Goal: Information Seeking & Learning: Compare options

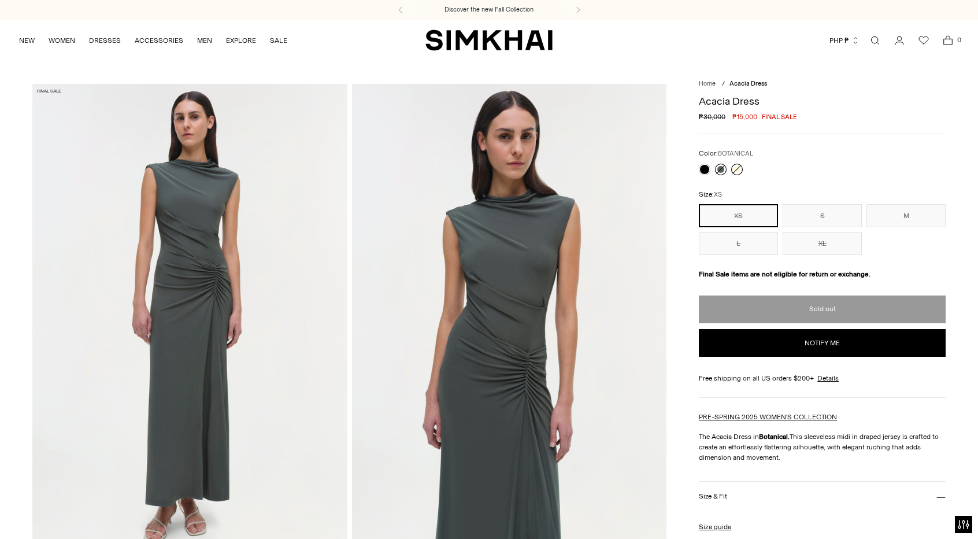
click at [734, 165] on link at bounding box center [737, 170] width 12 height 12
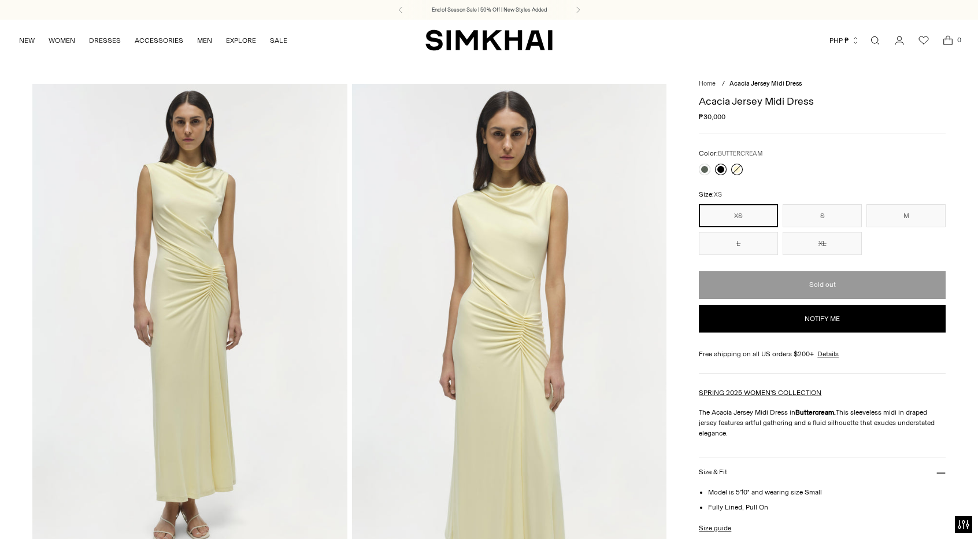
click at [720, 168] on link at bounding box center [721, 170] width 12 height 12
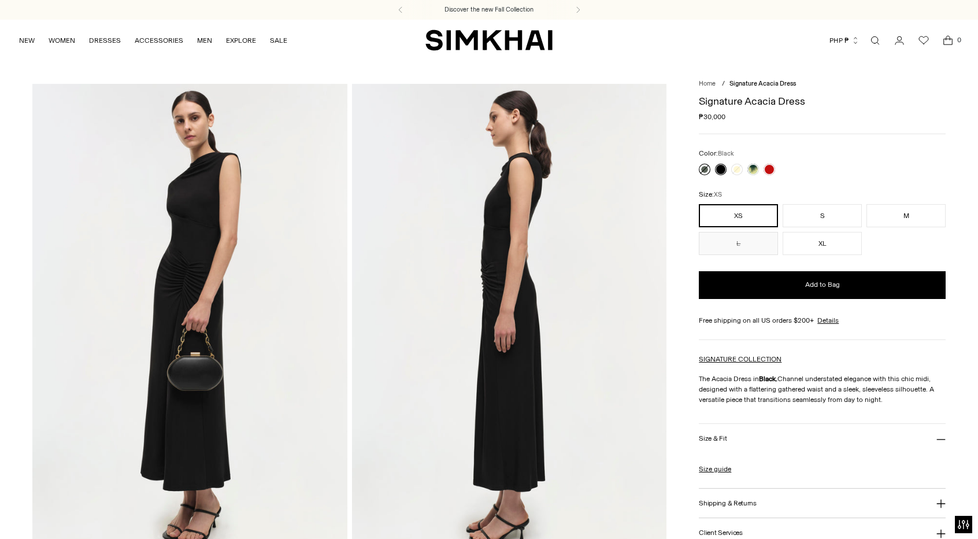
click at [706, 171] on link at bounding box center [705, 170] width 12 height 12
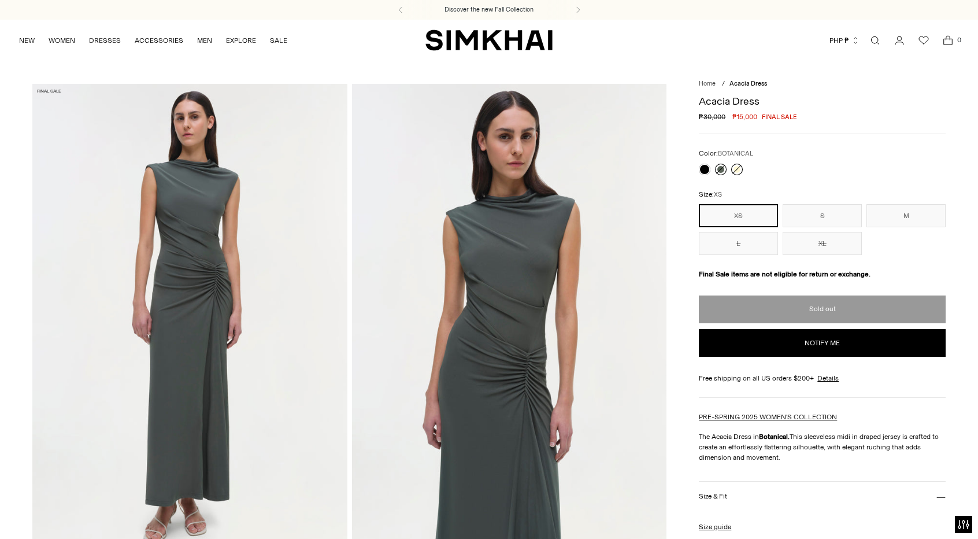
click at [735, 168] on link at bounding box center [737, 170] width 12 height 12
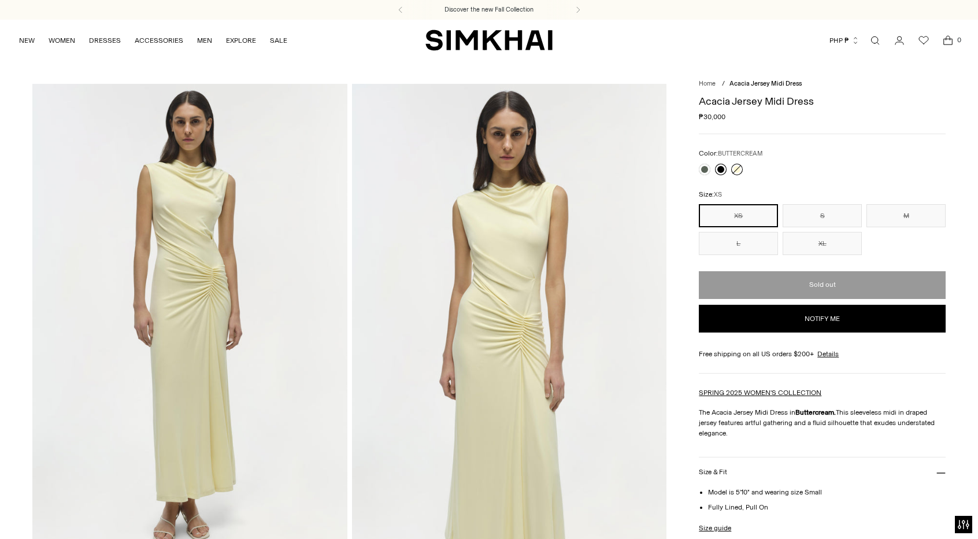
click at [724, 168] on link at bounding box center [721, 170] width 12 height 12
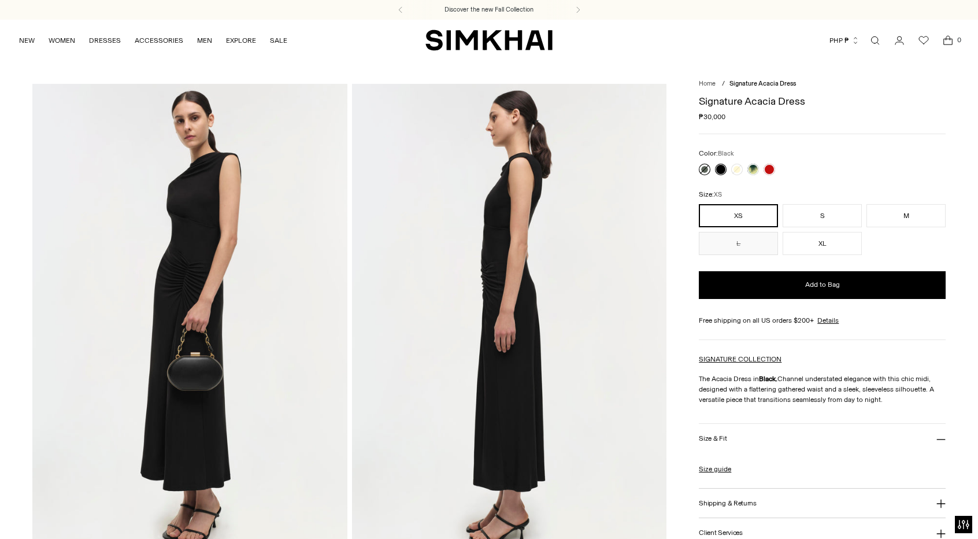
click at [709, 169] on link at bounding box center [705, 170] width 12 height 12
